Goal: Task Accomplishment & Management: Use online tool/utility

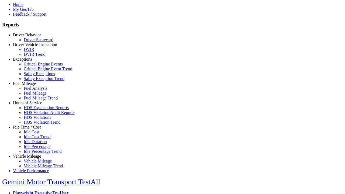
click at [31, 86] on link "Fuel Mileage" at bounding box center [24, 83] width 23 height 5
click at [35, 96] on link "Fuel Mileage" at bounding box center [35, 93] width 23 height 5
select select "**********"
select select
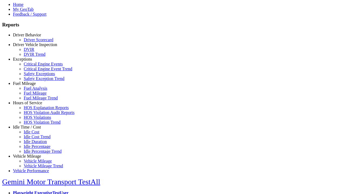
select select
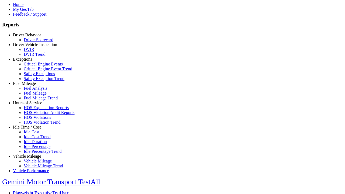
select select
